Goal: Information Seeking & Learning: Learn about a topic

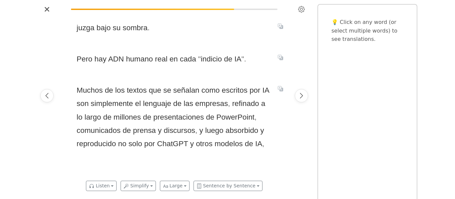
scroll to position [0, 6669]
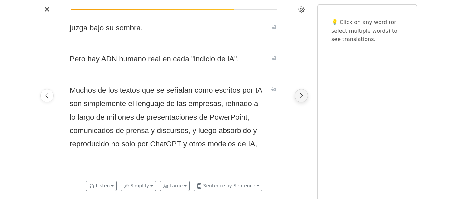
click at [306, 95] on button "Next page" at bounding box center [301, 95] width 13 height 13
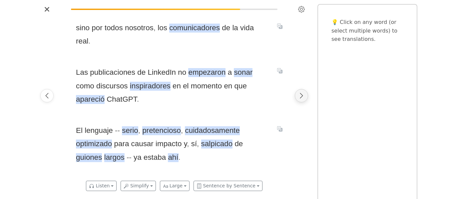
scroll to position [0, 6891]
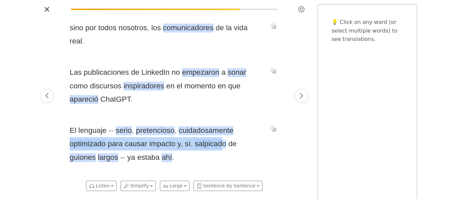
drag, startPoint x: 225, startPoint y: 121, endPoint x: 216, endPoint y: 128, distance: 11.6
click at [216, 128] on span "El lenguaje - - serio , pretencioso , cuidadosamente optimizado para causar imp…" at bounding box center [166, 144] width 193 height 40
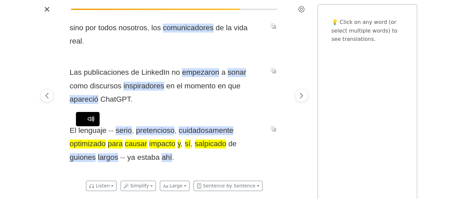
click at [216, 140] on span "salpicado" at bounding box center [211, 144] width 32 height 9
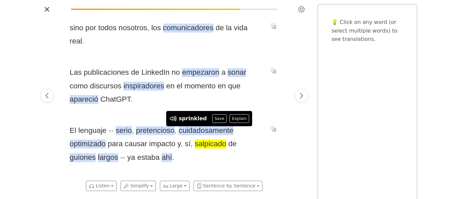
click at [298, 117] on div at bounding box center [301, 96] width 19 height 162
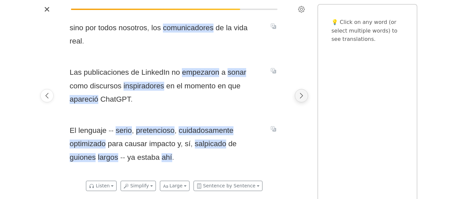
click at [300, 101] on button "Next page" at bounding box center [301, 95] width 13 height 13
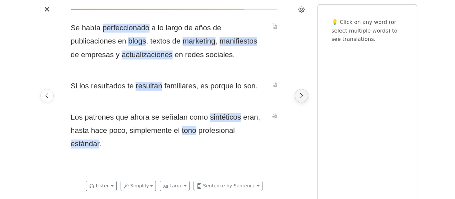
scroll to position [0, 7113]
click at [302, 102] on div at bounding box center [301, 96] width 19 height 162
click at [302, 93] on icon "Next page" at bounding box center [301, 96] width 7 height 7
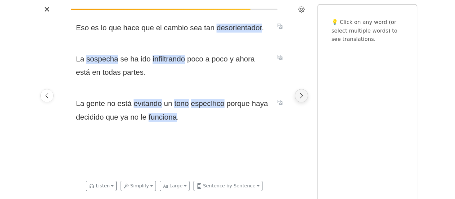
scroll to position [0, 7336]
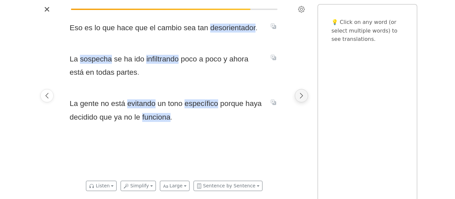
click at [302, 93] on icon "Next page" at bounding box center [301, 96] width 7 height 7
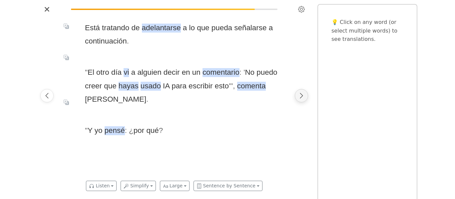
scroll to position [0, 7558]
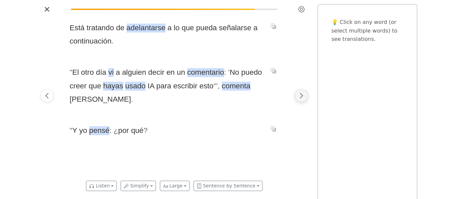
click at [303, 99] on icon "Next page" at bounding box center [301, 96] width 7 height 7
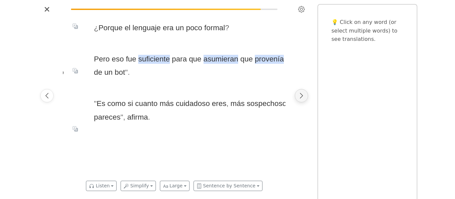
scroll to position [0, 7780]
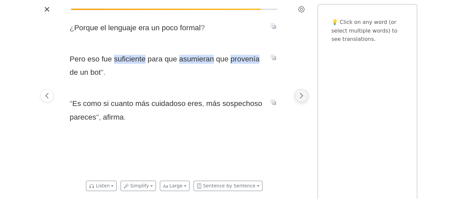
click at [303, 99] on icon "Next page" at bounding box center [301, 96] width 7 height 7
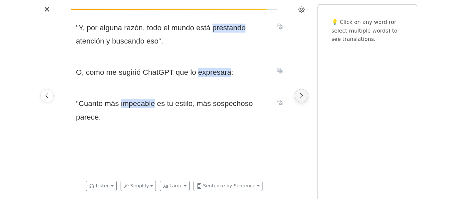
scroll to position [0, 8002]
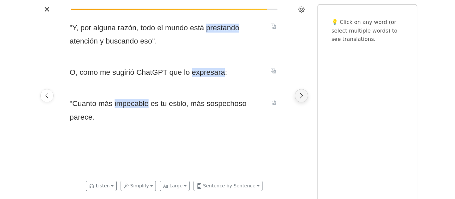
click at [305, 99] on button "Next page" at bounding box center [301, 95] width 13 height 13
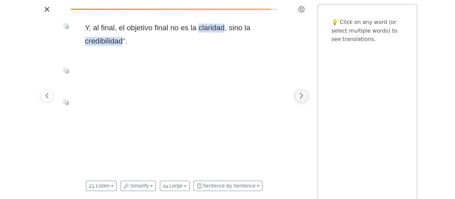
scroll to position [0, 8225]
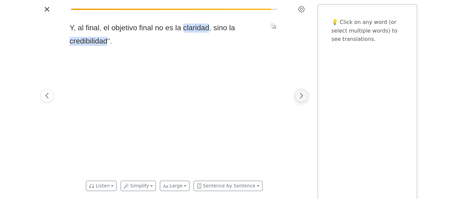
click at [297, 97] on button "Next page" at bounding box center [301, 95] width 13 height 13
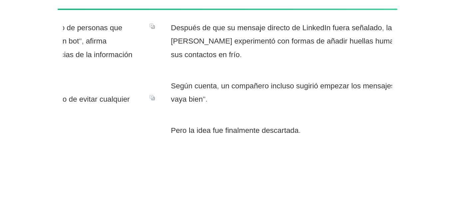
scroll to position [0, 12494]
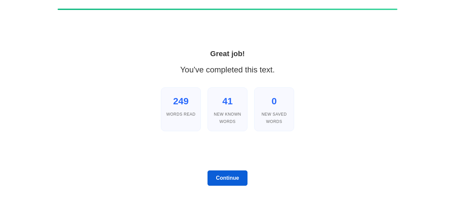
click at [223, 178] on button "Continue" at bounding box center [227, 178] width 40 height 15
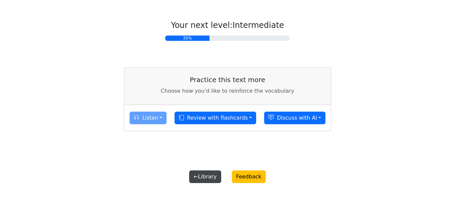
click at [214, 177] on button "← Library" at bounding box center [205, 177] width 32 height 13
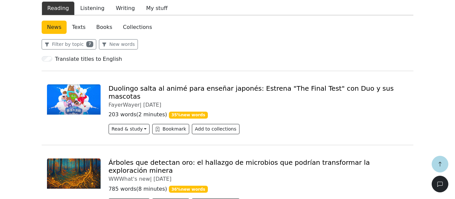
scroll to position [196, 0]
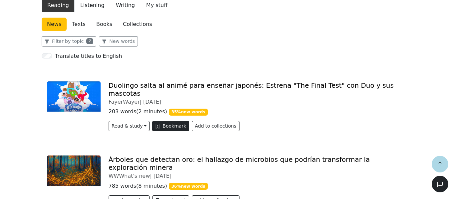
click at [172, 121] on button "Bookmark" at bounding box center [170, 126] width 37 height 10
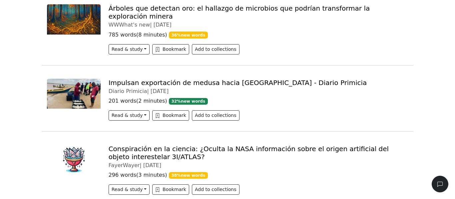
scroll to position [0, 0]
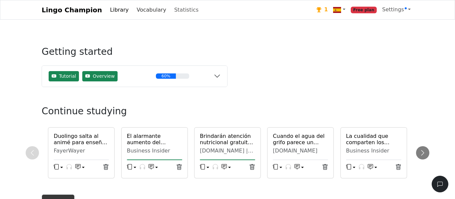
click at [148, 15] on link "Vocabulary" at bounding box center [151, 9] width 35 height 13
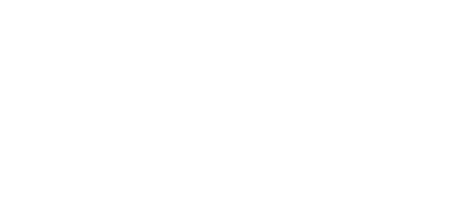
click at [148, 15] on div at bounding box center [227, 99] width 455 height 199
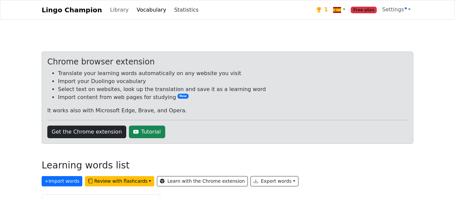
click at [171, 10] on link "Statistics" at bounding box center [186, 9] width 30 height 13
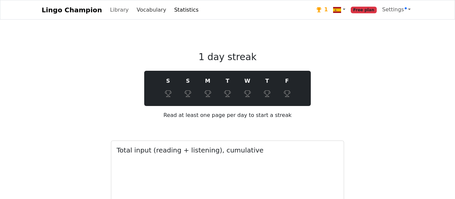
click at [135, 6] on link "Vocabulary" at bounding box center [151, 9] width 35 height 13
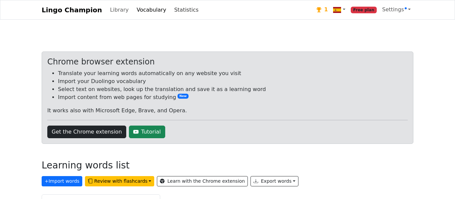
click at [173, 11] on link "Statistics" at bounding box center [186, 9] width 30 height 13
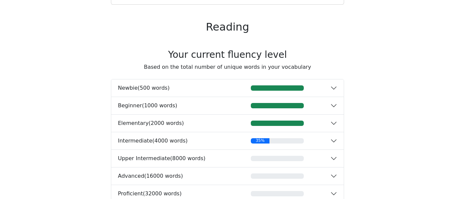
scroll to position [272, 0]
